Goal: Information Seeking & Learning: Learn about a topic

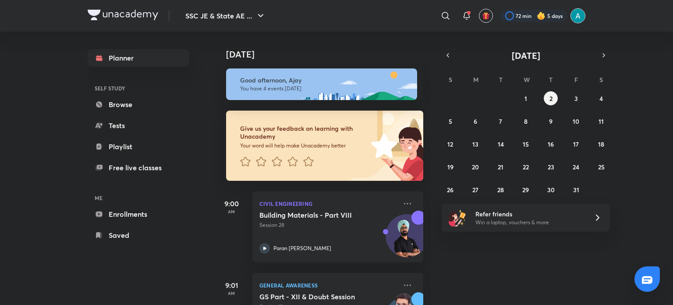
click at [582, 14] on img at bounding box center [578, 15] width 15 height 15
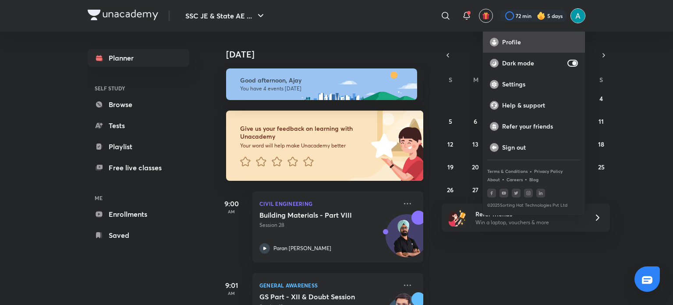
click at [510, 46] on div "Profile" at bounding box center [534, 42] width 102 height 21
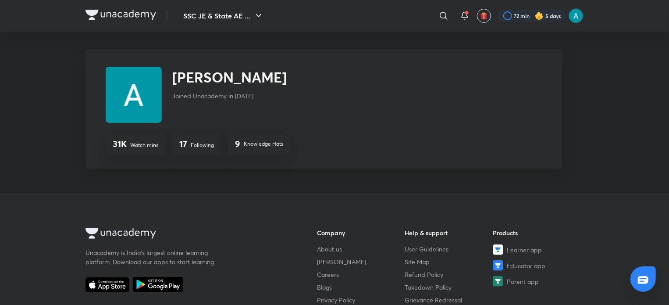
click at [198, 138] on div "17 Following" at bounding box center [196, 143] width 49 height 21
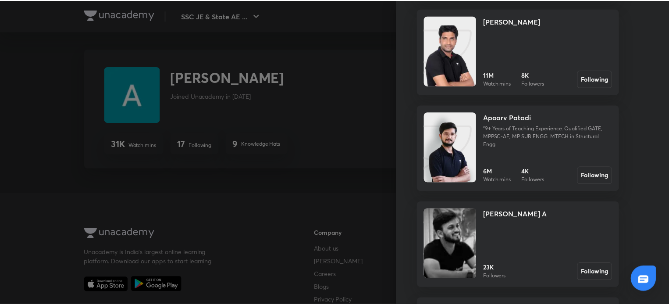
scroll to position [340, 0]
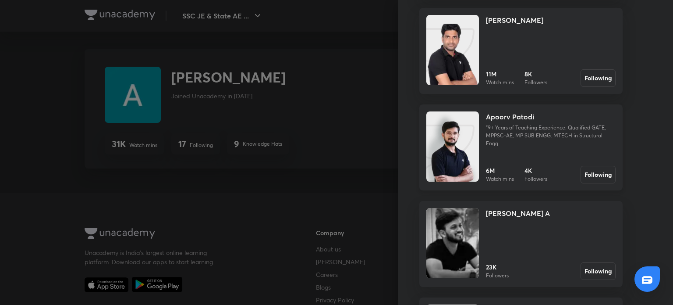
click at [517, 143] on p ""9+ Years of Teaching Experience. Qualified GATE, MPPSC-AE, MP SUB ENGG. MTECH …" at bounding box center [551, 136] width 130 height 24
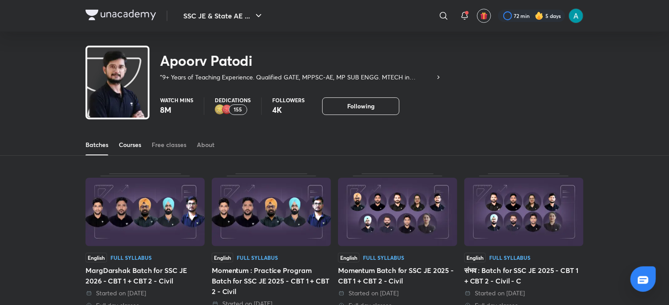
click at [128, 147] on div "Courses" at bounding box center [130, 144] width 22 height 9
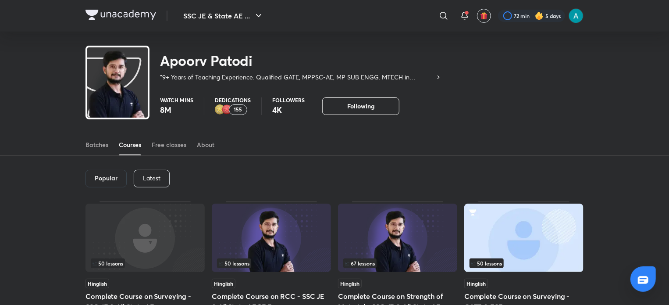
click at [143, 181] on p "Latest" at bounding box center [152, 177] width 18 height 7
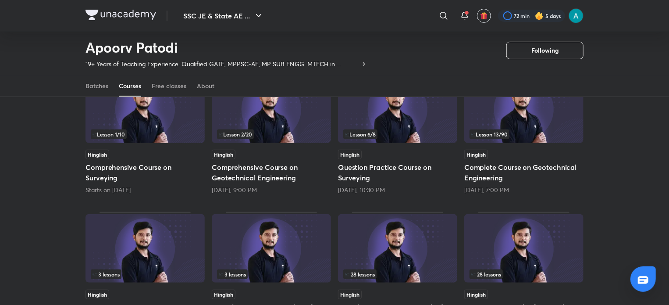
scroll to position [101, 0]
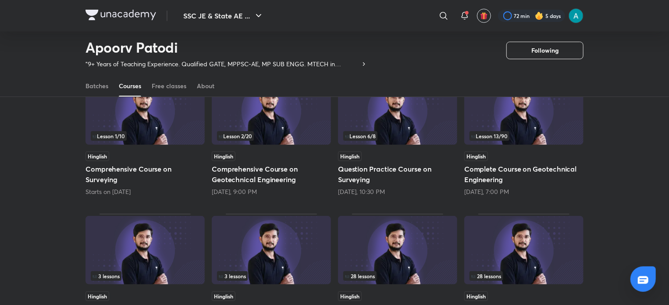
click at [394, 161] on div "Hinglish Question Practice Course on Surveying [DATE], 10:30 PM" at bounding box center [397, 173] width 119 height 45
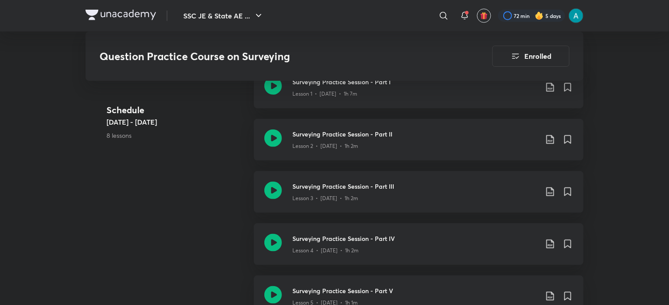
scroll to position [488, 0]
click at [310, 231] on div "Surveying Practice Session - Part IV Lesson 4 • [DATE] • 1h 2m" at bounding box center [419, 243] width 330 height 42
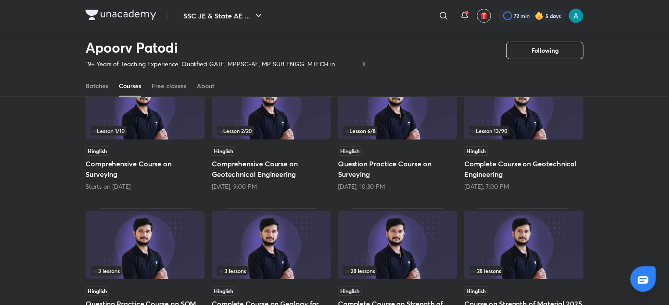
scroll to position [217, 0]
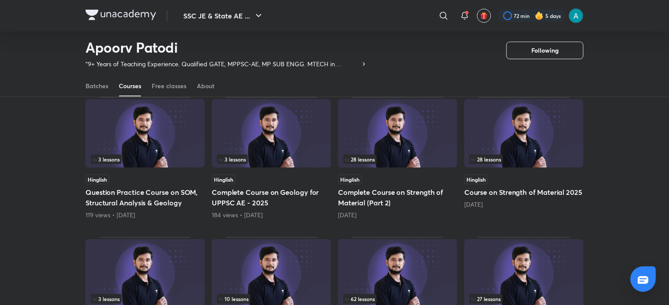
click at [143, 191] on h5 "Question Practice Course on SOM, Structural Analysis & Geology" at bounding box center [144, 197] width 119 height 21
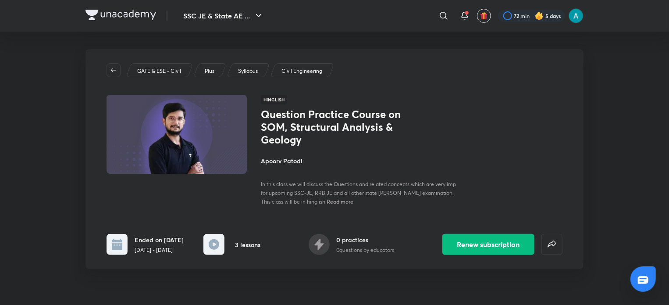
scroll to position [188, 0]
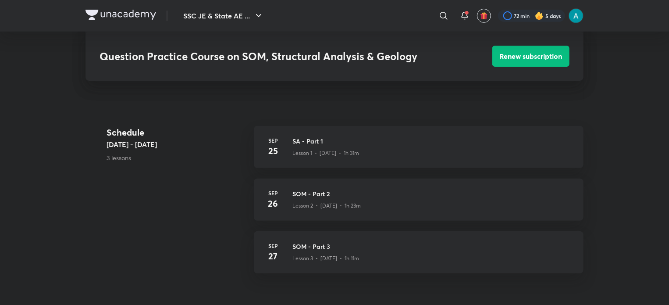
scroll to position [217, 0]
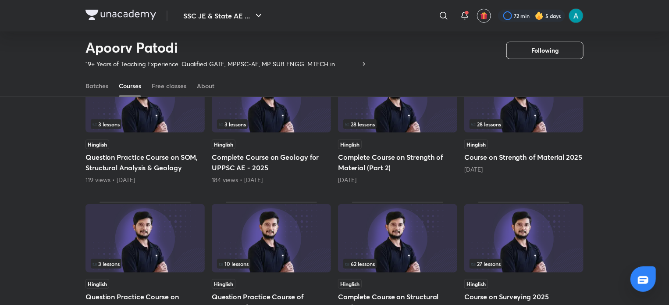
scroll to position [363, 0]
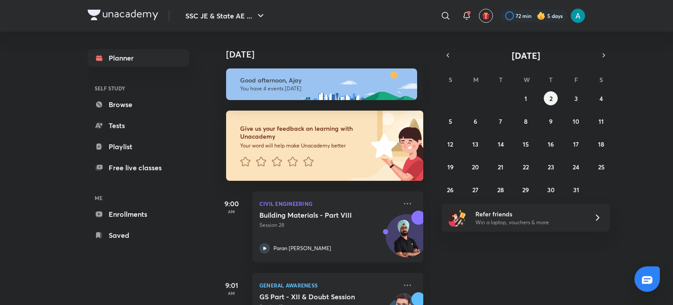
click at [571, 12] on picture at bounding box center [578, 15] width 15 height 15
click at [583, 17] on img at bounding box center [578, 15] width 15 height 15
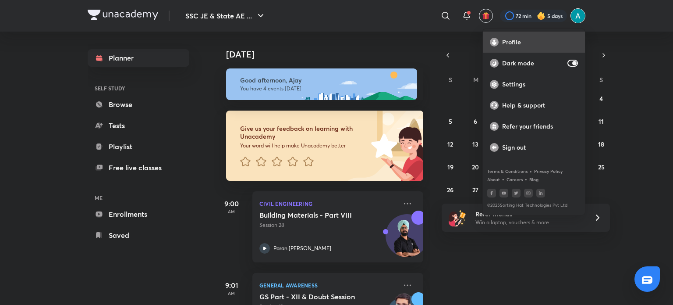
click at [528, 41] on p "Profile" at bounding box center [540, 42] width 76 height 8
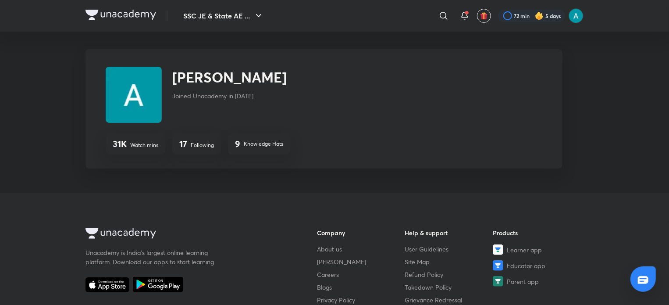
click at [193, 142] on p "Following" at bounding box center [202, 145] width 23 height 8
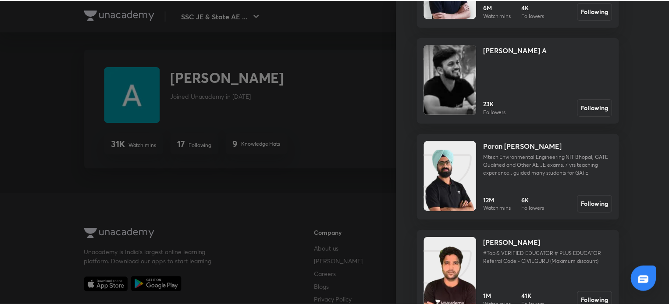
scroll to position [503, 0]
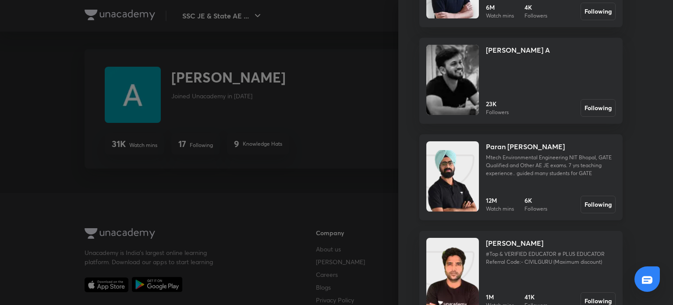
click at [502, 147] on h4 "Paran [PERSON_NAME]" at bounding box center [525, 146] width 79 height 11
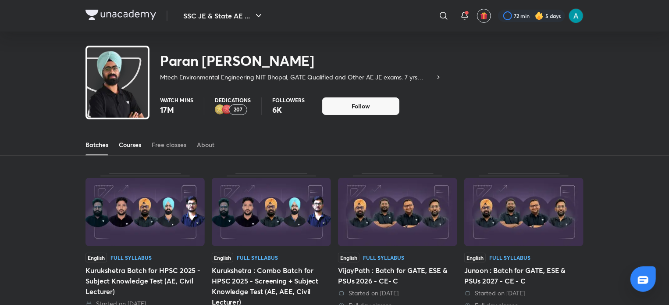
click at [139, 140] on div "Courses" at bounding box center [130, 144] width 22 height 9
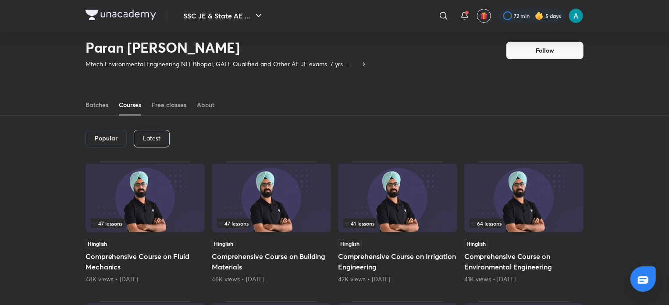
scroll to position [14, 0]
click at [112, 131] on div "Popular" at bounding box center [105, 138] width 41 height 18
click at [144, 136] on p "Latest" at bounding box center [152, 137] width 18 height 7
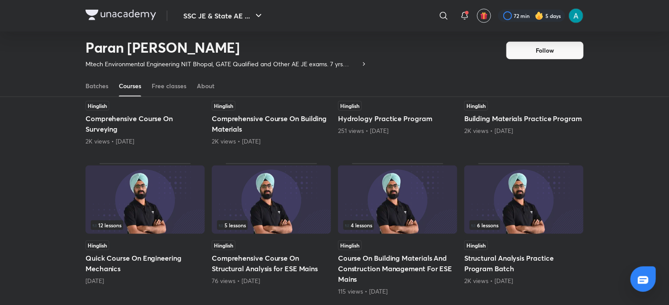
scroll to position [291, 0]
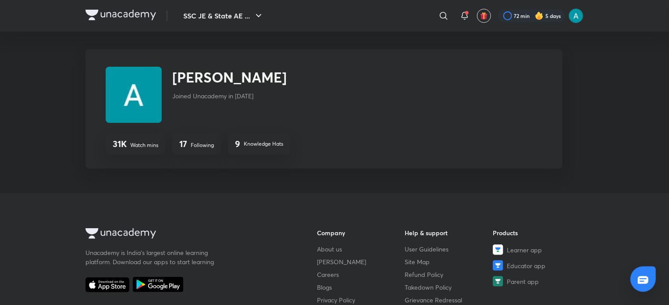
click at [199, 145] on p "Following" at bounding box center [202, 145] width 23 height 8
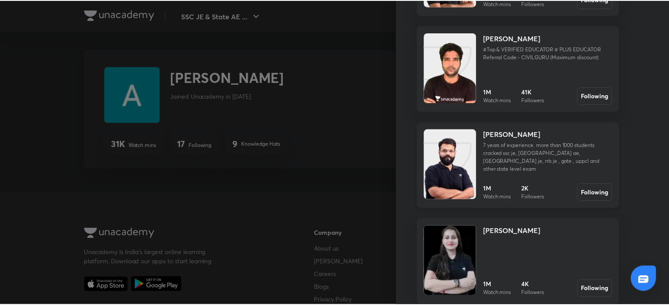
scroll to position [712, 0]
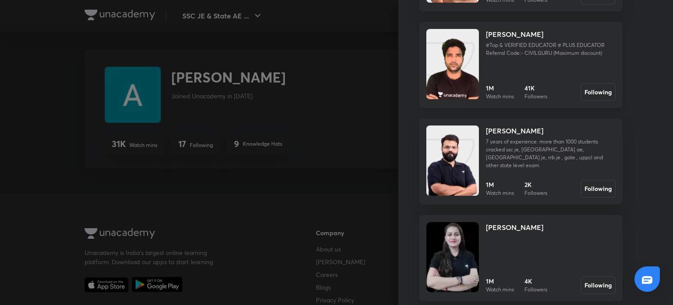
click at [535, 35] on div "[PERSON_NAME]" at bounding box center [551, 34] width 130 height 11
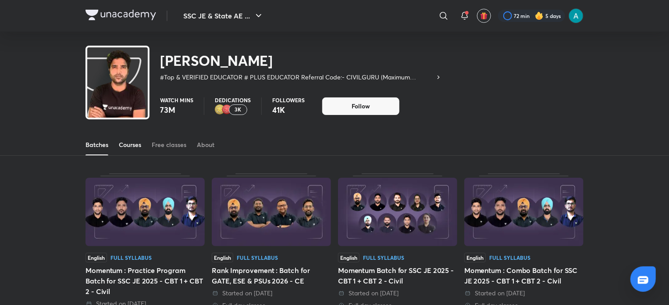
click at [140, 145] on div "Courses" at bounding box center [130, 144] width 22 height 9
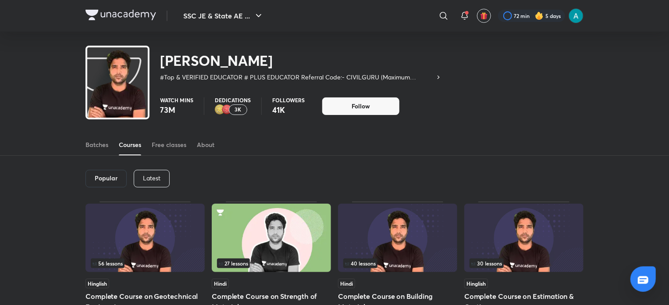
click at [156, 180] on p "Latest" at bounding box center [152, 177] width 18 height 7
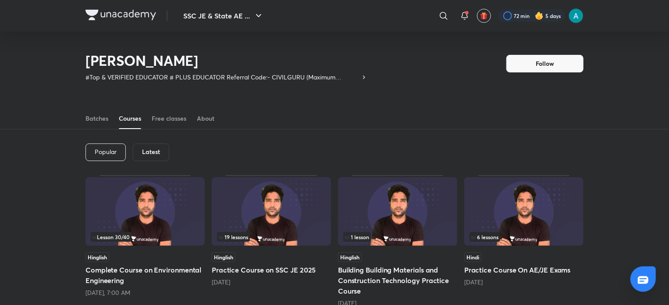
scroll to position [123, 0]
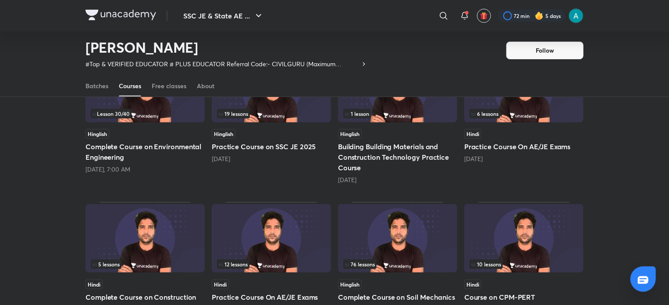
click at [536, 150] on h5 "Practice Course On AE/JE Exams" at bounding box center [523, 146] width 119 height 11
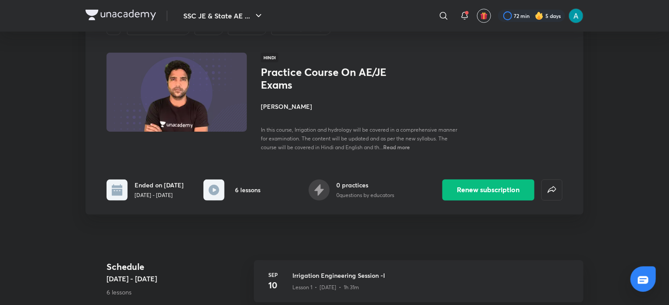
scroll to position [104, 0]
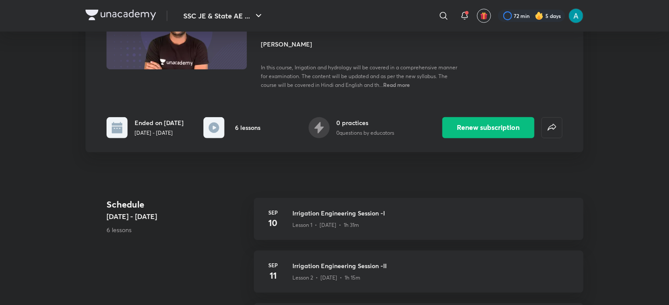
scroll to position [123, 0]
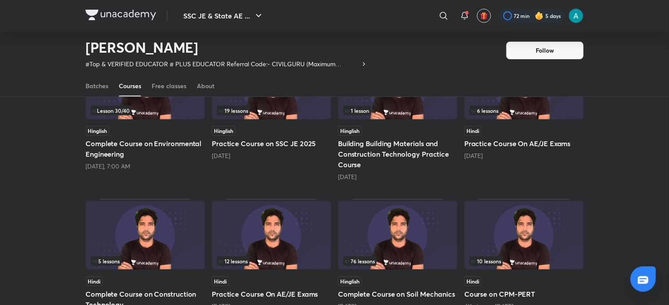
scroll to position [125, 0]
click at [266, 149] on div "Hinglish Practice Course on SSC JE 2025 1 day ago" at bounding box center [271, 144] width 119 height 34
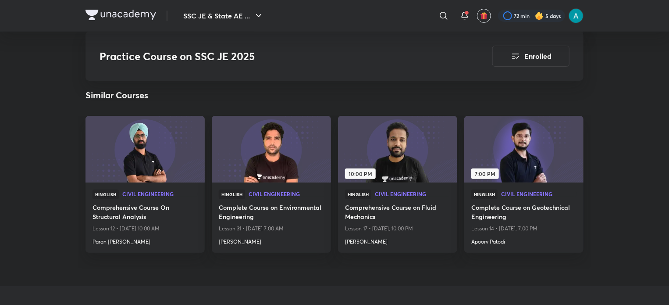
scroll to position [1741, 0]
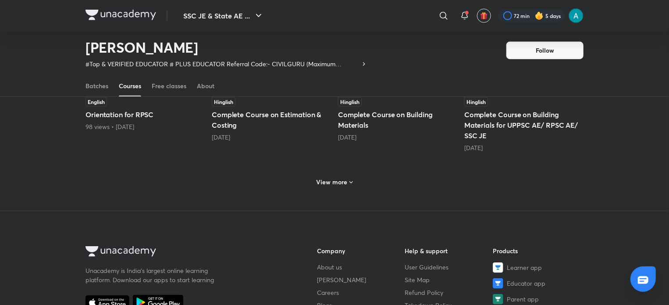
scroll to position [445, 0]
click at [343, 178] on h6 "View more" at bounding box center [331, 181] width 31 height 9
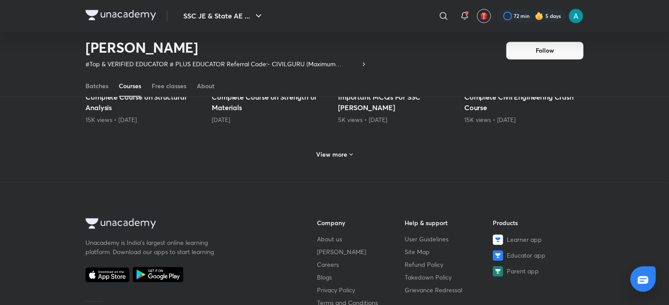
scroll to position [891, 0]
click at [336, 147] on div "View more" at bounding box center [334, 154] width 43 height 14
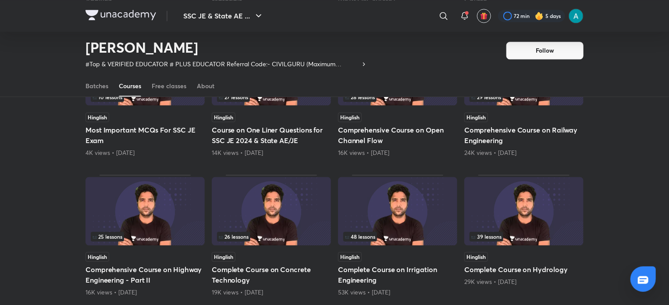
scroll to position [923, 0]
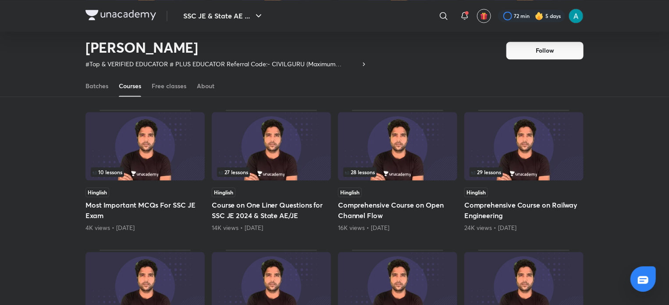
click at [277, 204] on h5 "Course on One Liner Questions for SSC JE 2024 & State AE/JE" at bounding box center [271, 209] width 119 height 21
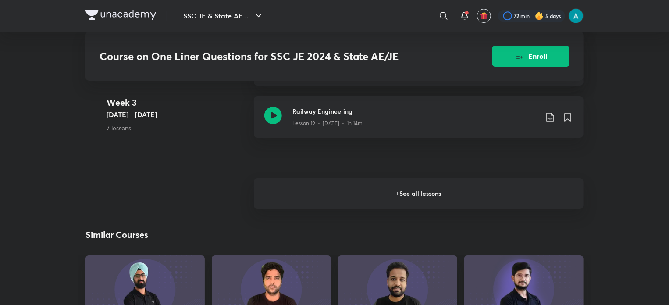
scroll to position [1409, 0]
click at [277, 204] on h6 "+ See all lessons" at bounding box center [419, 193] width 330 height 31
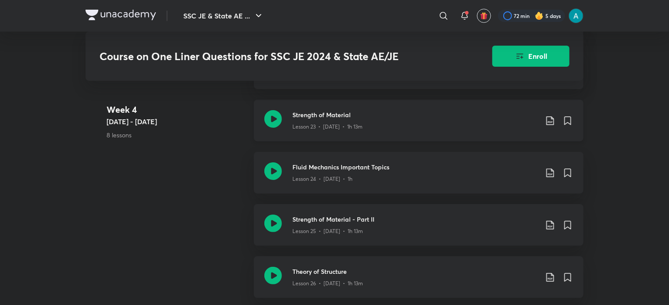
scroll to position [1661, 0]
click at [323, 121] on div "Lesson 23 • May 8 • 1h 13m" at bounding box center [414, 125] width 245 height 11
